Goal: Information Seeking & Learning: Learn about a topic

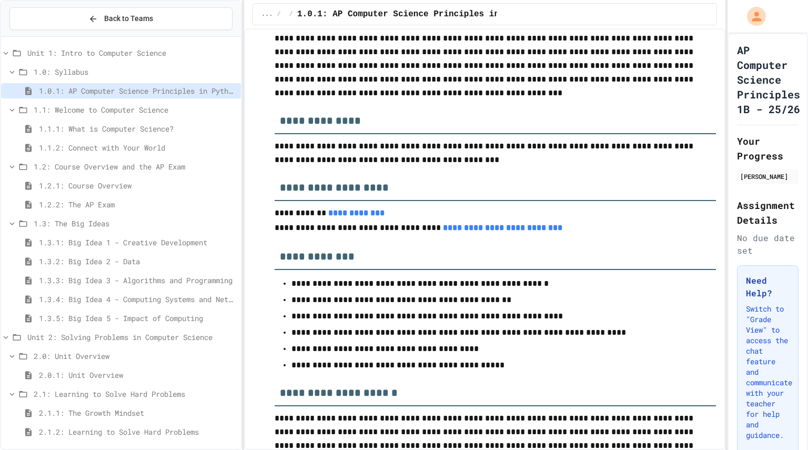
scroll to position [192, 0]
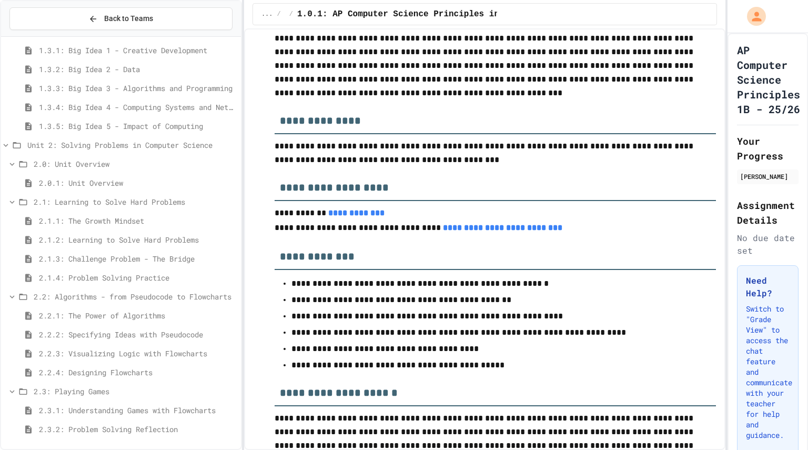
click at [142, 376] on span "2.2.4: Designing Flowcharts" at bounding box center [138, 372] width 198 height 11
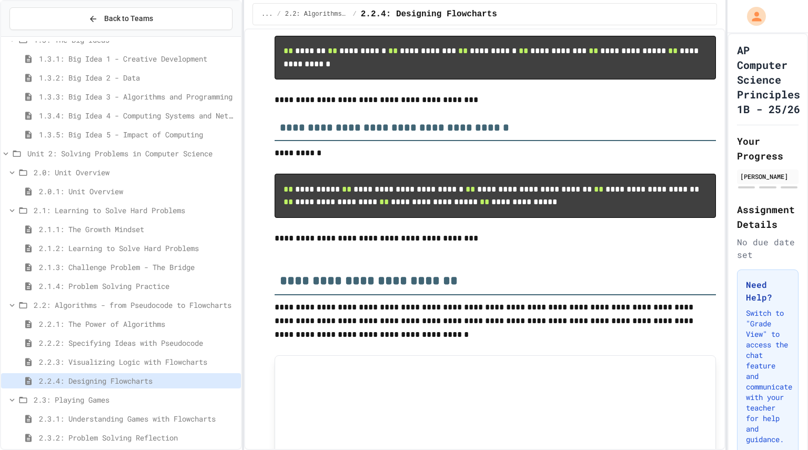
scroll to position [192, 0]
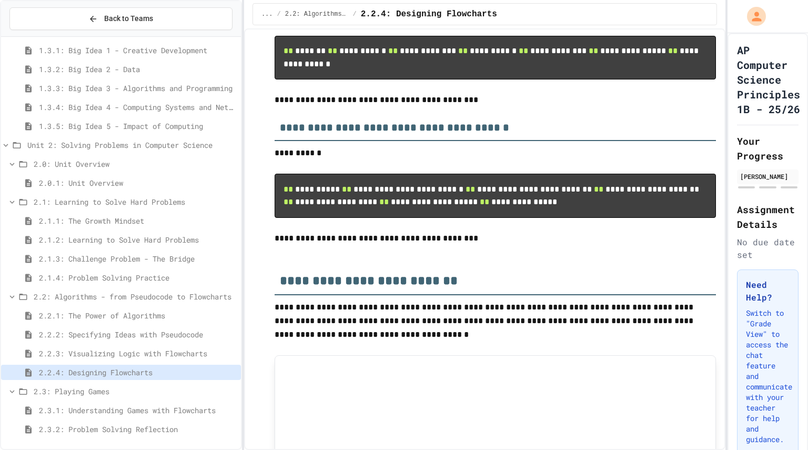
click at [181, 410] on span "2.3.1: Understanding Games with Flowcharts" at bounding box center [138, 410] width 198 height 11
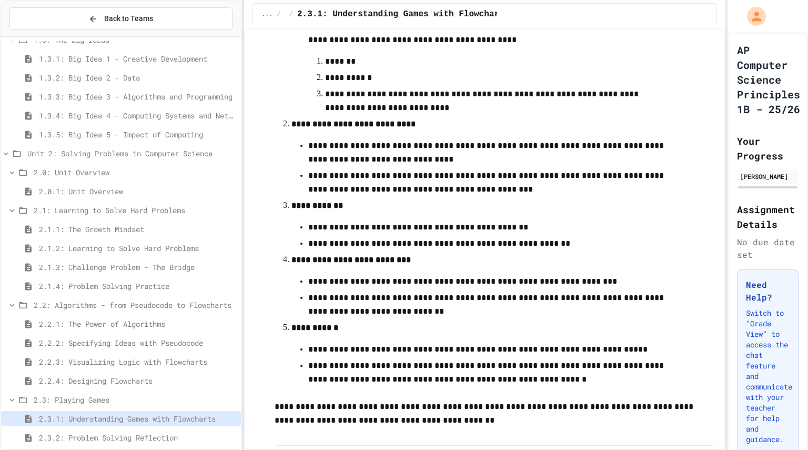
scroll to position [370, 0]
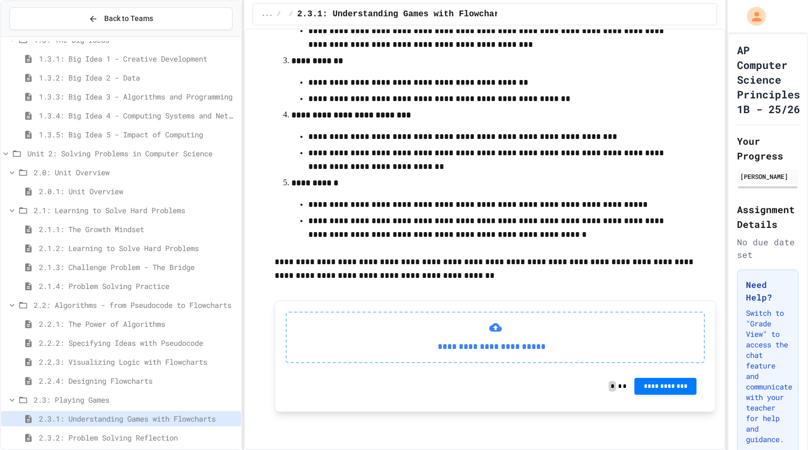
click at [192, 382] on span "2.2.4: Designing Flowcharts" at bounding box center [138, 380] width 198 height 11
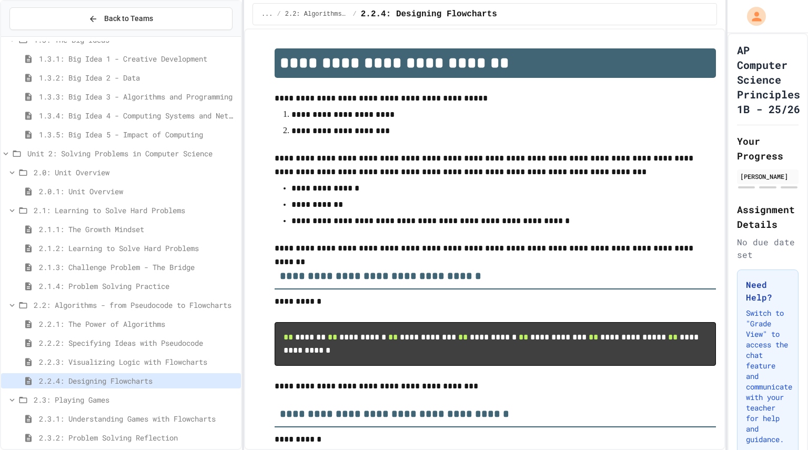
click at [198, 422] on span "2.3.1: Understanding Games with Flowcharts" at bounding box center [138, 418] width 198 height 11
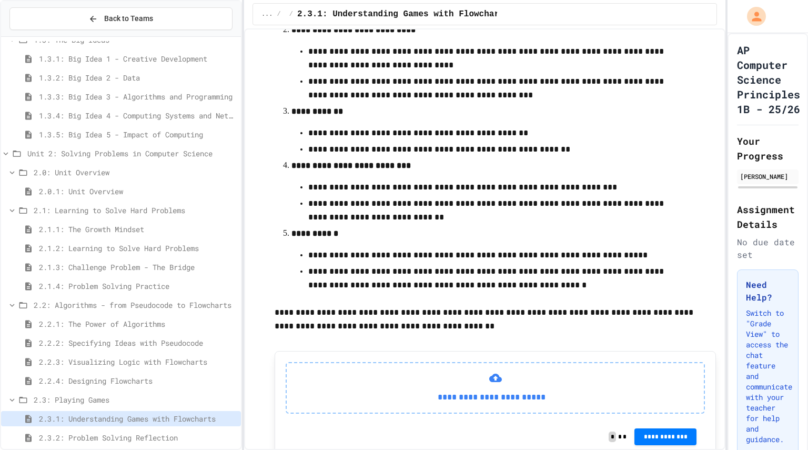
scroll to position [370, 0]
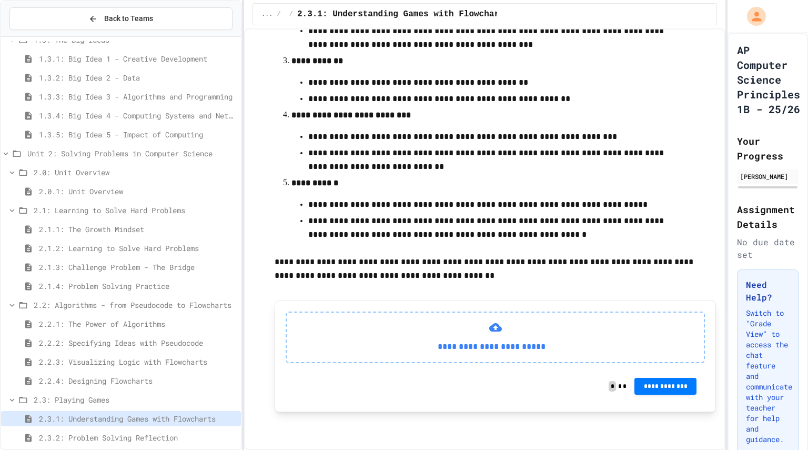
click at [169, 431] on div "2.3.2: Problem Solving Reflection" at bounding box center [121, 437] width 240 height 15
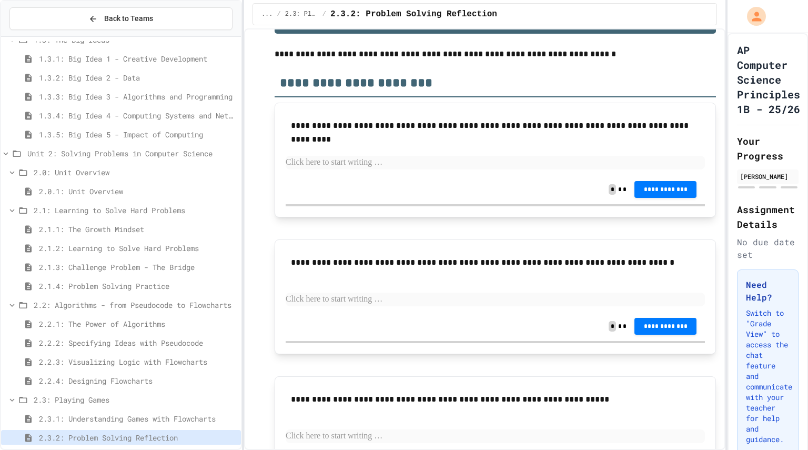
scroll to position [123, 0]
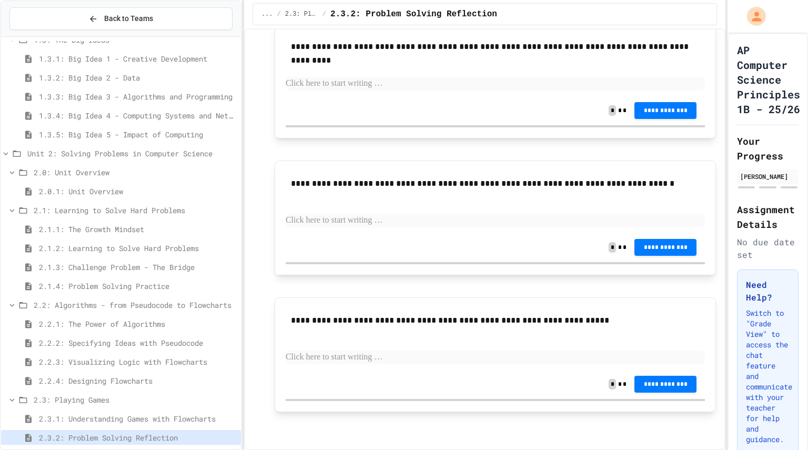
click at [188, 383] on span "2.2.4: Designing Flowcharts" at bounding box center [138, 380] width 198 height 11
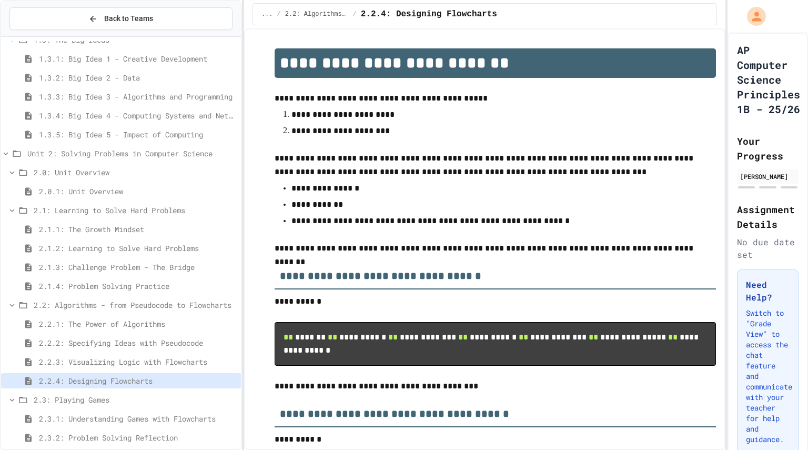
click at [203, 362] on span "2.2.3: Visualizing Logic with Flowcharts" at bounding box center [138, 361] width 198 height 11
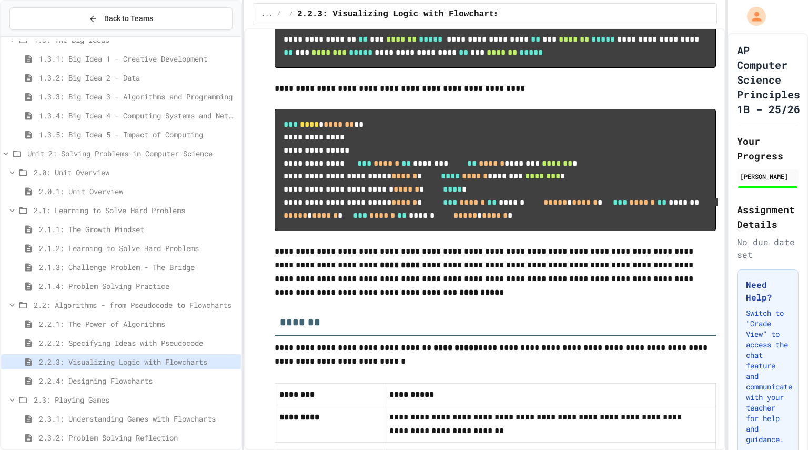
scroll to position [5025, 0]
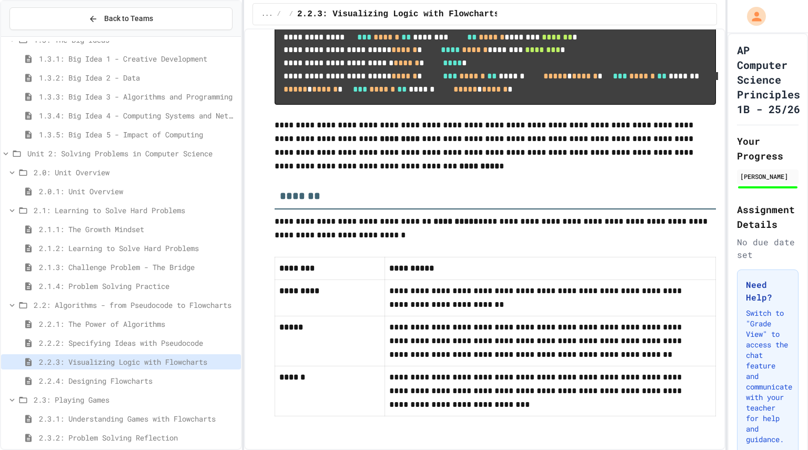
click at [146, 376] on span "2.2.4: Designing Flowcharts" at bounding box center [138, 380] width 198 height 11
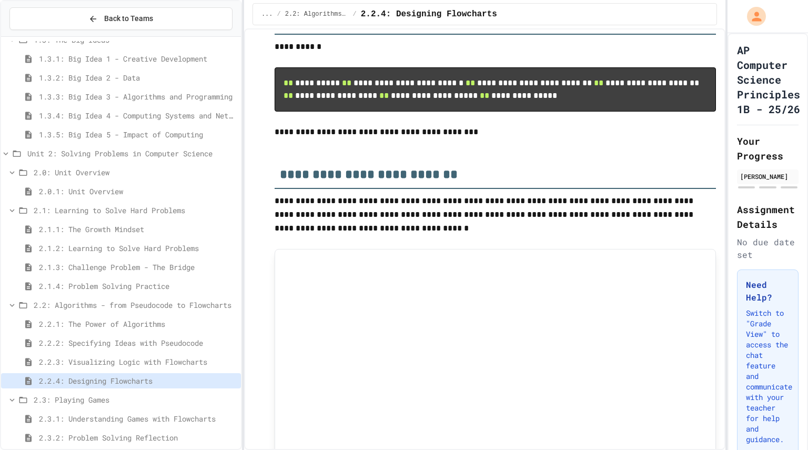
scroll to position [393, 0]
